Goal: Information Seeking & Learning: Compare options

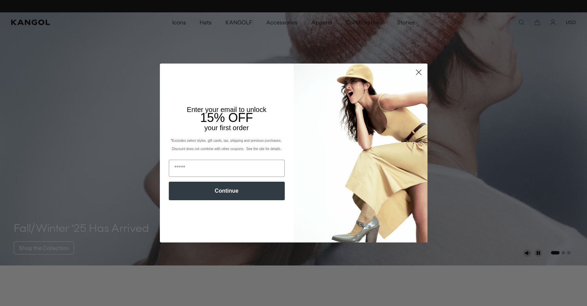
scroll to position [0, 141]
click at [417, 69] on circle "Close dialog" at bounding box center [418, 72] width 11 height 11
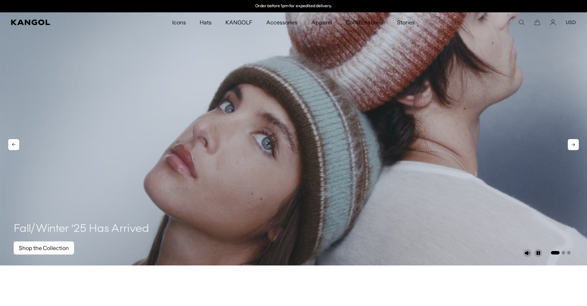
click at [63, 248] on link "Shop the Collection" at bounding box center [44, 247] width 60 height 13
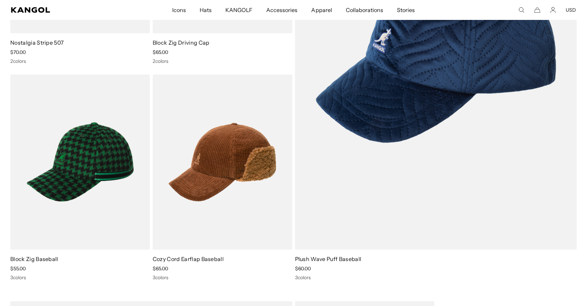
scroll to position [290, 0]
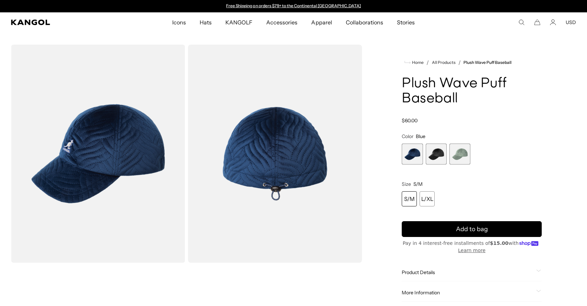
click at [440, 152] on span "2 of 3" at bounding box center [436, 153] width 21 height 21
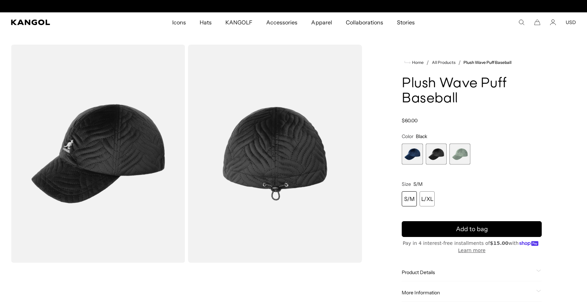
scroll to position [0, 141]
click at [455, 151] on span "3 of 3" at bounding box center [459, 153] width 21 height 21
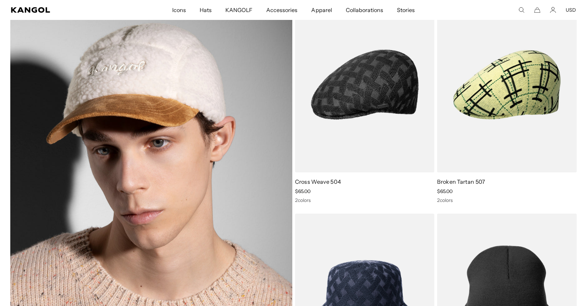
click at [208, 215] on img at bounding box center [151, 192] width 282 height 391
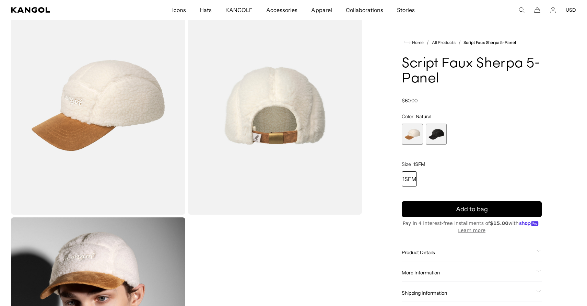
scroll to position [33, 0]
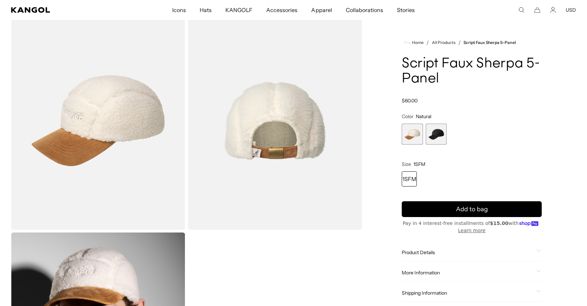
click at [439, 138] on span "2 of 2" at bounding box center [436, 133] width 21 height 21
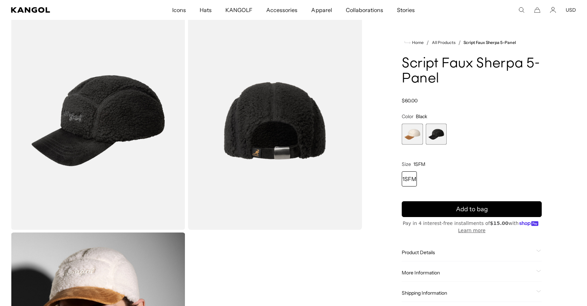
scroll to position [0, 141]
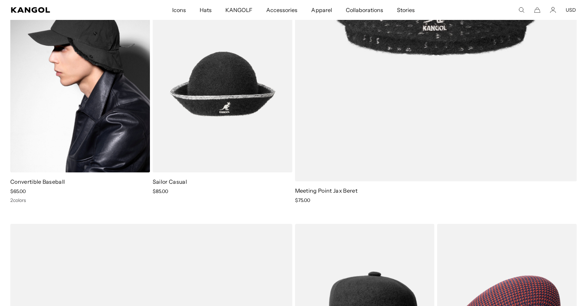
scroll to position [0, 141]
click at [107, 104] on img at bounding box center [80, 84] width 140 height 175
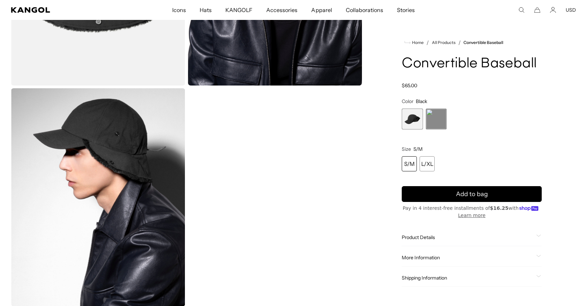
scroll to position [0, 141]
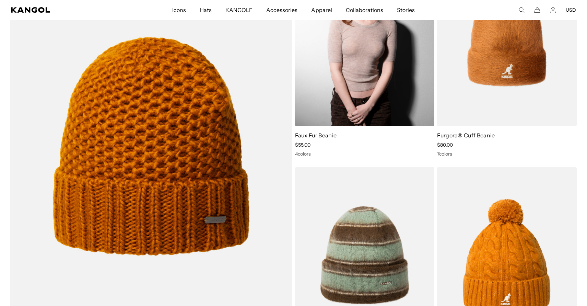
click at [390, 78] on img at bounding box center [365, 38] width 140 height 175
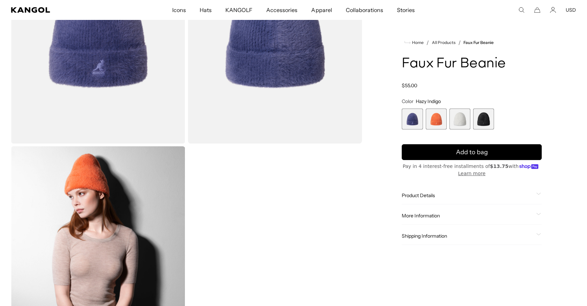
scroll to position [202, 0]
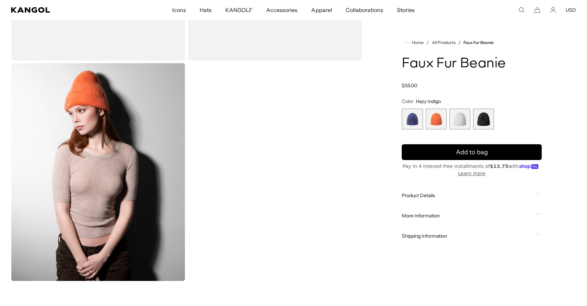
click at [462, 123] on span "3 of 4" at bounding box center [459, 118] width 21 height 21
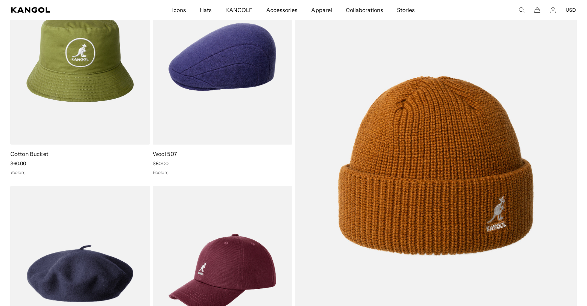
scroll to position [0, 141]
